Goal: Transaction & Acquisition: Purchase product/service

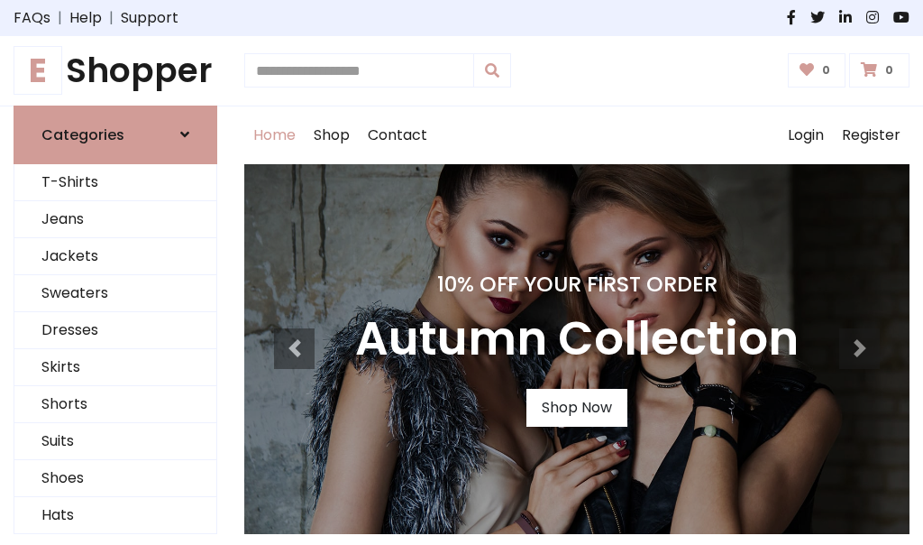
click at [462, 272] on h4 "10% Off Your First Order" at bounding box center [577, 283] width 444 height 25
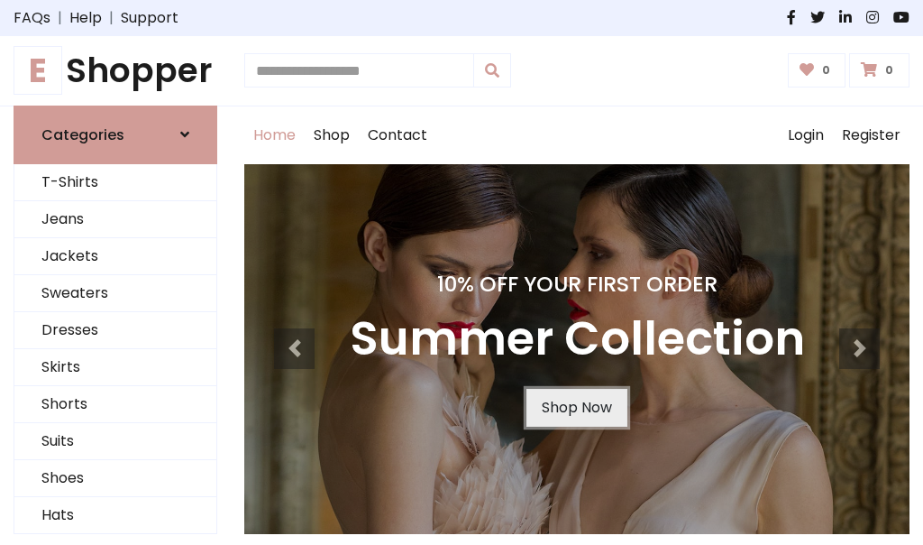
click at [576, 407] on link "Shop Now" at bounding box center [577, 408] width 101 height 38
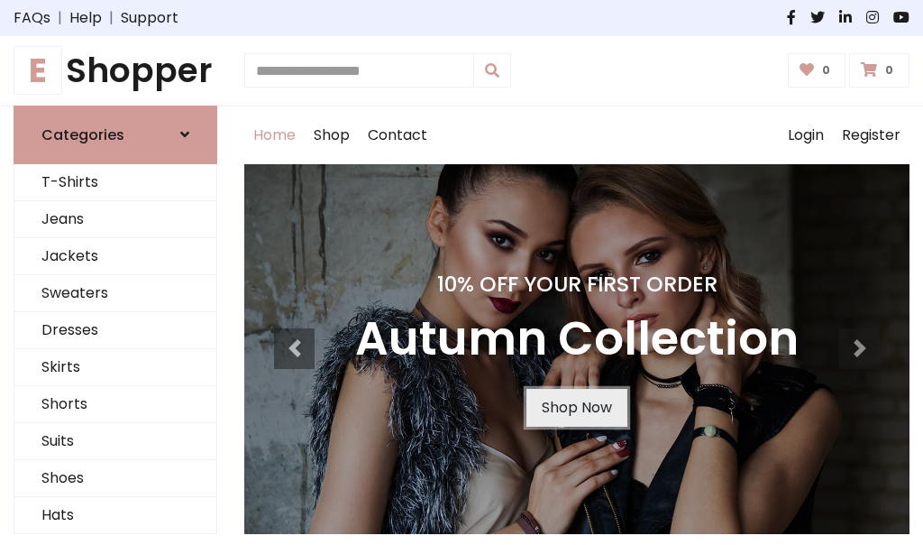
click at [576, 407] on link "Shop Now" at bounding box center [577, 408] width 101 height 38
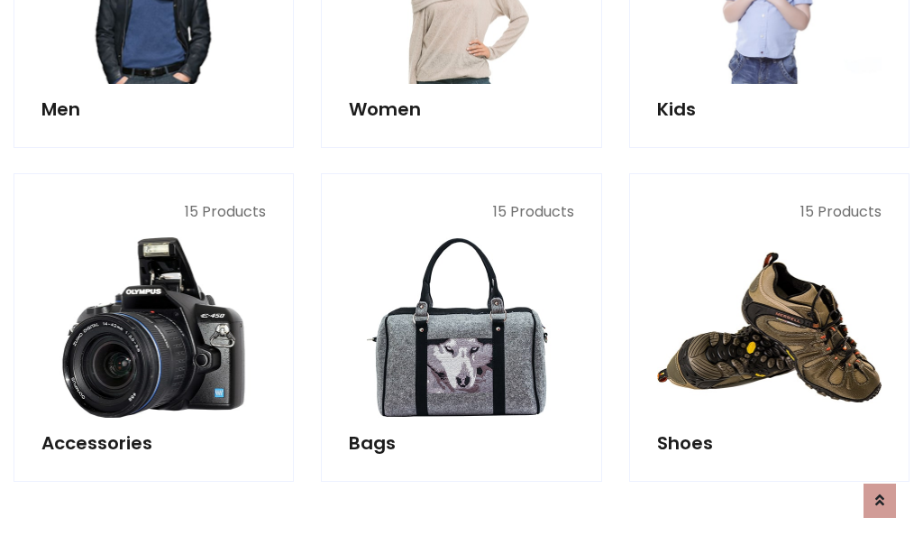
scroll to position [1798, 0]
